Goal: Task Accomplishment & Management: Manage account settings

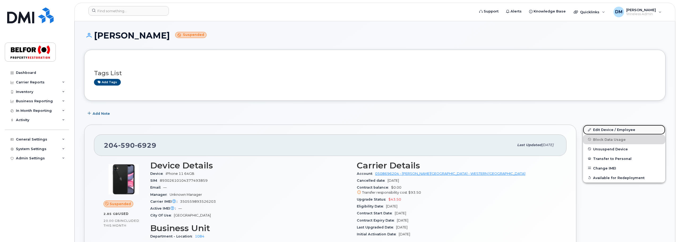
click at [604, 127] on link "Edit Device / Employee" at bounding box center [624, 130] width 82 height 10
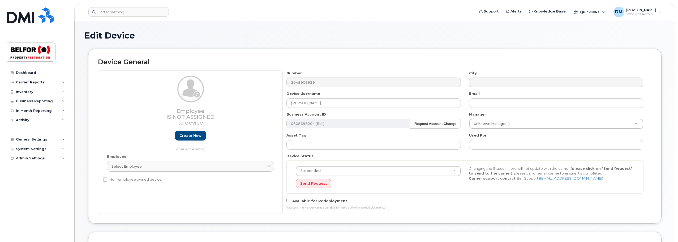
select select "5713130"
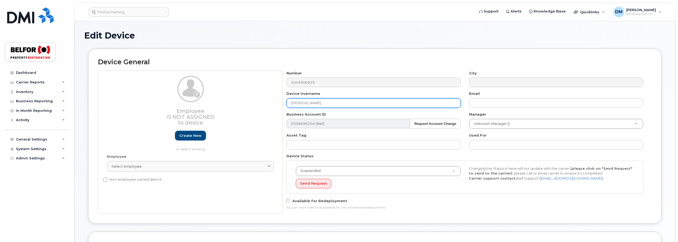
drag, startPoint x: 329, startPoint y: 104, endPoint x: 286, endPoint y: 103, distance: 42.2
click at [286, 103] on div "Device Username Marcio Domingues" at bounding box center [374, 99] width 182 height 17
paste input "Dalila Silva"
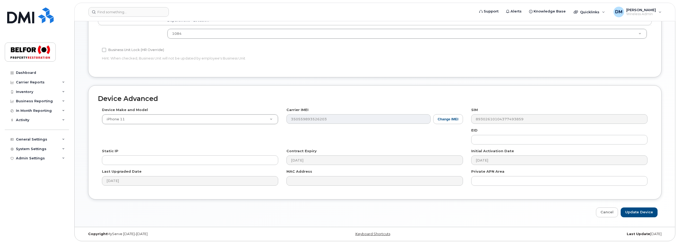
scroll to position [240, 0]
type input "Dalila Silva"
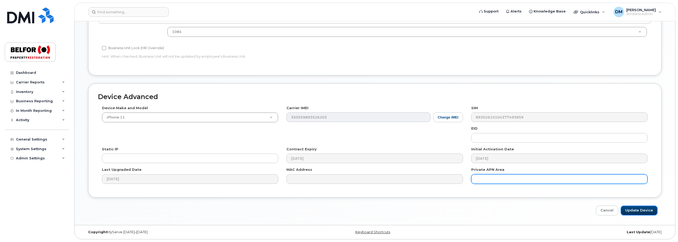
drag, startPoint x: 639, startPoint y: 210, endPoint x: 628, endPoint y: 183, distance: 28.7
click at [639, 210] on input "Update Device" at bounding box center [639, 211] width 37 height 10
type input "Saving..."
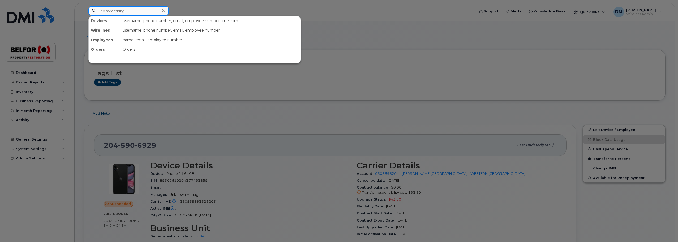
click at [105, 8] on input at bounding box center [128, 11] width 80 height 10
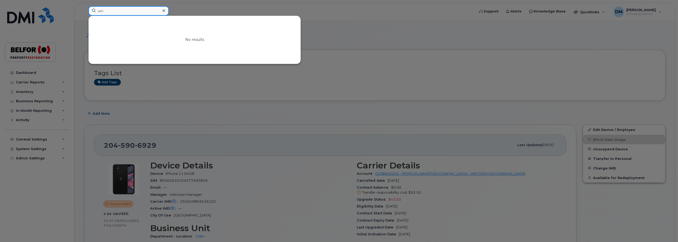
type input "u"
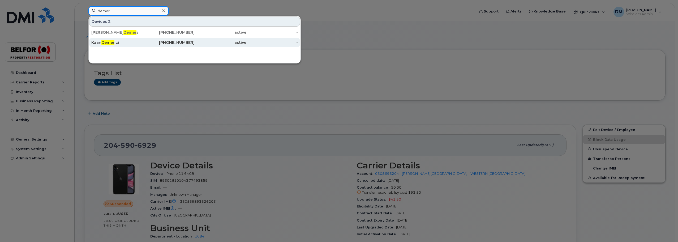
type input "demer"
click at [118, 44] on div "Kaan Demer ici" at bounding box center [117, 42] width 52 height 5
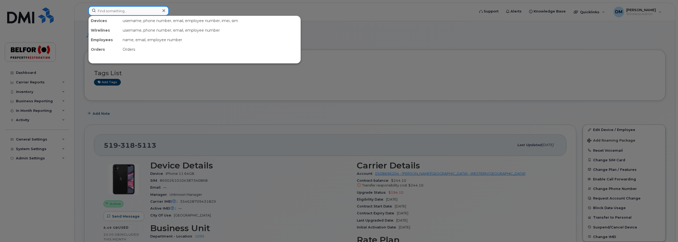
click at [101, 11] on input at bounding box center [128, 11] width 80 height 10
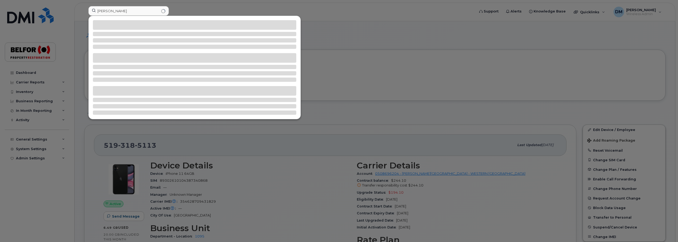
click at [224, 7] on div at bounding box center [339, 121] width 678 height 242
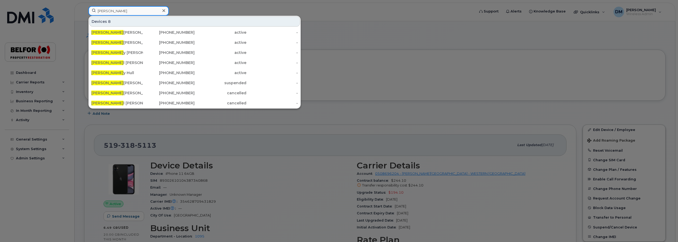
click at [129, 13] on input "joe" at bounding box center [128, 11] width 80 height 10
click at [101, 11] on input "joe" at bounding box center [128, 11] width 80 height 10
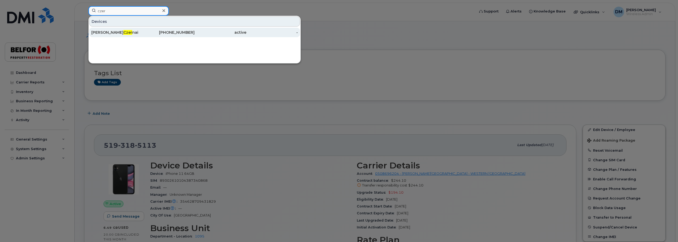
type input "czer"
click at [122, 32] on div "Joseph Czer nai" at bounding box center [117, 32] width 52 height 5
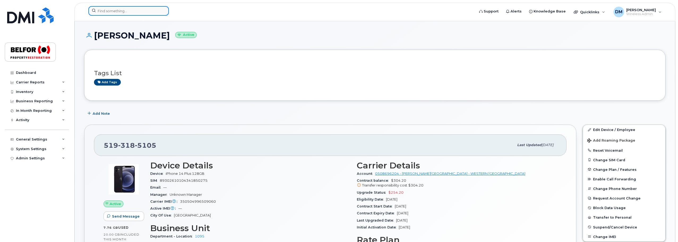
click at [103, 12] on input at bounding box center [128, 11] width 80 height 10
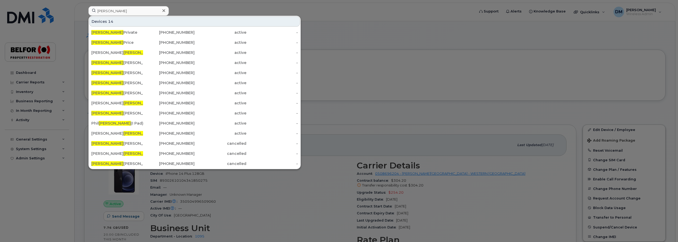
click at [399, 51] on div at bounding box center [339, 121] width 678 height 242
click at [103, 12] on input "[PERSON_NAME]" at bounding box center [128, 11] width 80 height 10
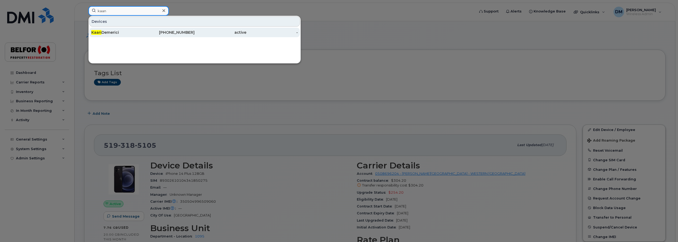
type input "kaan"
click at [115, 34] on div "Kaan Demerici" at bounding box center [117, 32] width 52 height 5
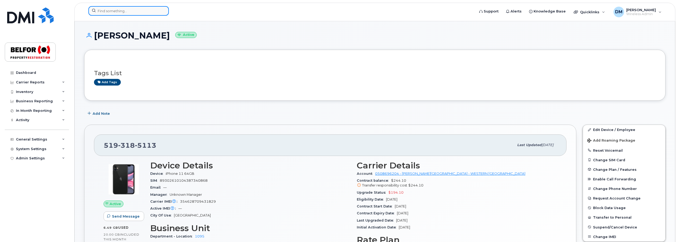
click at [118, 12] on input at bounding box center [128, 11] width 80 height 10
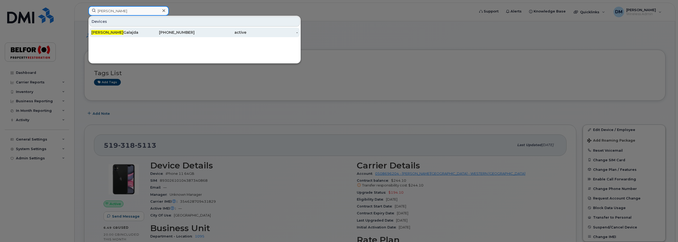
type input "neal"
click at [115, 33] on div "Neal Galajda" at bounding box center [117, 32] width 52 height 5
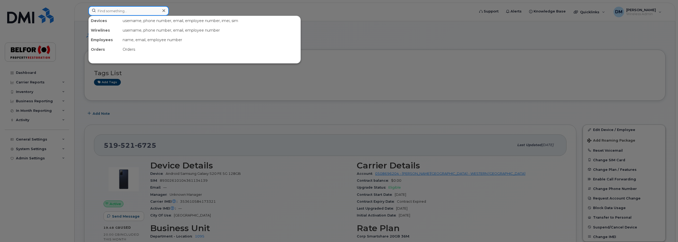
click at [102, 11] on input at bounding box center [128, 11] width 80 height 10
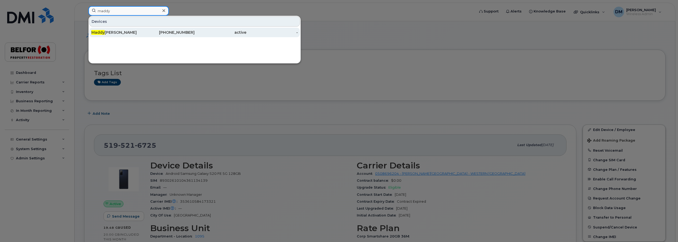
type input "maddy"
click at [120, 35] on div "[PERSON_NAME]" at bounding box center [117, 32] width 52 height 5
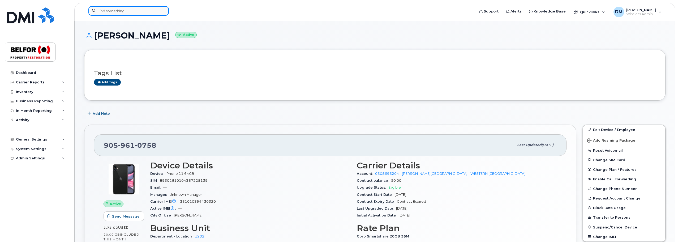
click at [124, 11] on input at bounding box center [128, 11] width 80 height 10
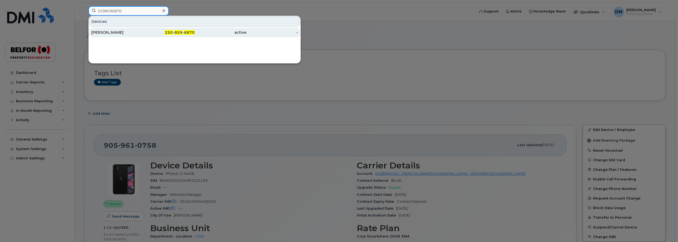
type input "2508596870"
click at [122, 31] on div "[PERSON_NAME]" at bounding box center [117, 32] width 52 height 5
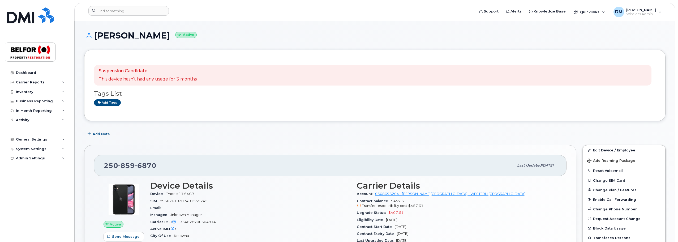
drag, startPoint x: 212, startPoint y: 207, endPoint x: 204, endPoint y: 205, distance: 7.9
click at [212, 207] on div "Email —" at bounding box center [250, 208] width 200 height 7
